Goal: Information Seeking & Learning: Learn about a topic

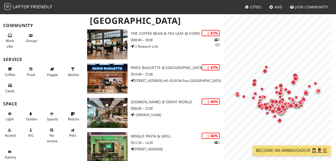
scroll to position [4684, 0]
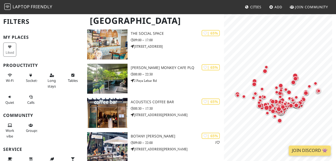
scroll to position [7212, 0]
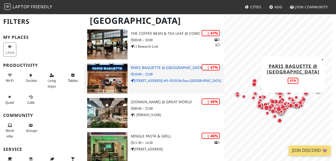
click at [155, 70] on div "| 47% Paris Baguette @ PLQ Mall 10:00 – 22:00 10 Paya Lebar Road #01-03/05/06 P…" at bounding box center [177, 79] width 93 height 30
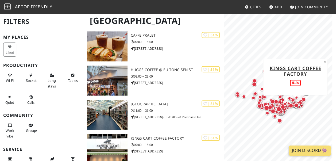
scroll to position [3249, 0]
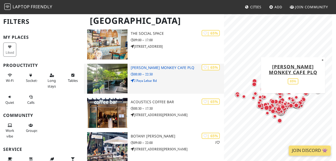
click at [140, 68] on h3 "Jimmy Monkey Cafe PLQ" at bounding box center [177, 67] width 93 height 5
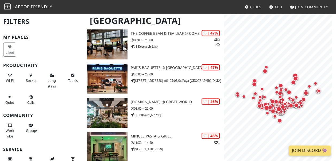
scroll to position [4684, 0]
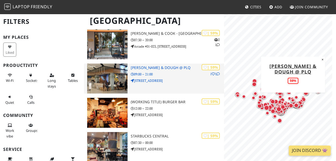
click at [155, 64] on div "| 59% 1 1 Joe & Dough @ PLQ 09:00 – 21:00 10 Paya Lebar Rd" at bounding box center [177, 79] width 93 height 30
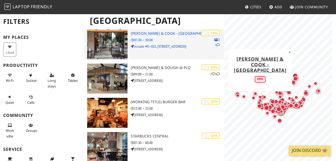
scroll to position [3249, 0]
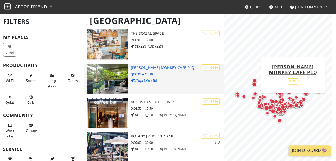
click at [156, 65] on div "| 65% Jimmy Monkey Cafe PLQ 08:00 – 22:30 2 Paya Lebar Rd" at bounding box center [177, 79] width 93 height 30
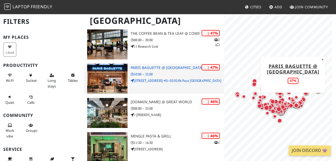
click at [151, 66] on h3 "Paris Baguette @ [GEOGRAPHIC_DATA]" at bounding box center [177, 67] width 93 height 5
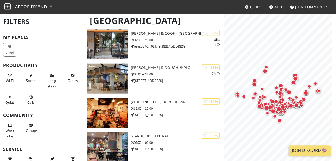
scroll to position [6187, 0]
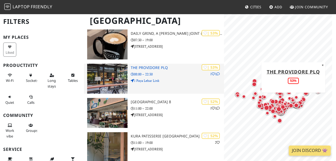
click at [151, 68] on h3 "The Providore PLQ" at bounding box center [177, 67] width 93 height 5
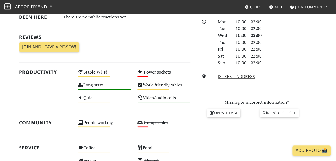
scroll to position [148, 0]
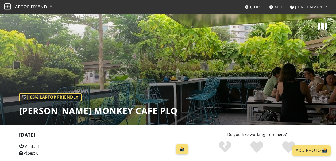
scroll to position [103, 0]
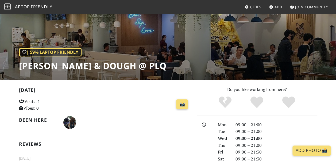
scroll to position [43, 0]
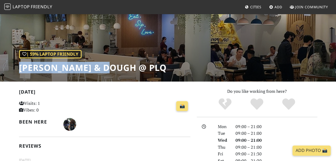
drag, startPoint x: 109, startPoint y: 70, endPoint x: 17, endPoint y: 67, distance: 92.1
click at [17, 67] on div "| 59% Laptop Friendly Joe & Dough @ PLQ" at bounding box center [168, 25] width 336 height 111
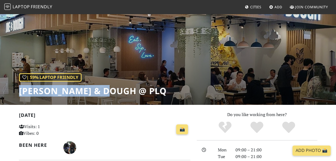
scroll to position [0, 0]
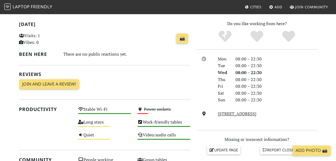
scroll to position [36, 0]
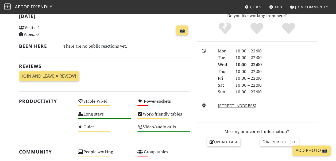
scroll to position [119, 0]
